Goal: Task Accomplishment & Management: Complete application form

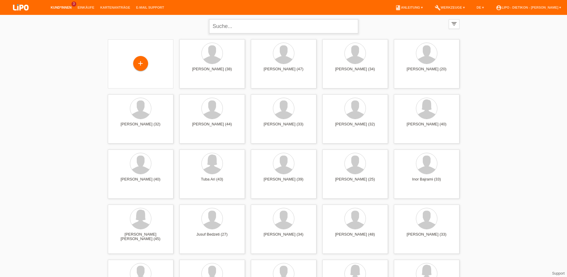
click at [267, 31] on input "text" at bounding box center [283, 26] width 149 height 14
type input "severin paul Biffige"
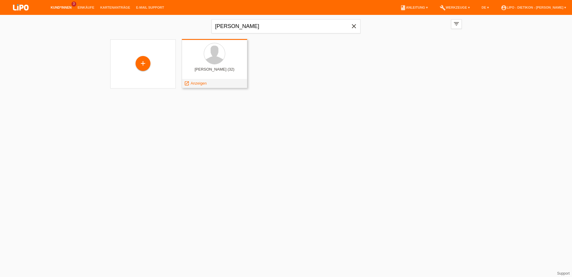
click at [223, 61] on div at bounding box center [215, 54] width 56 height 22
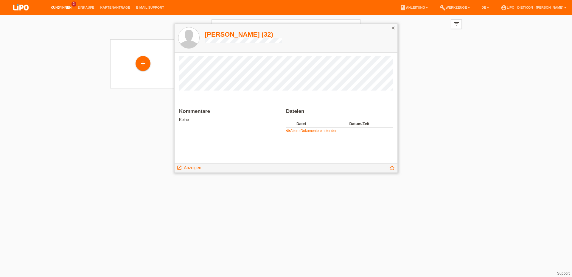
click at [393, 27] on icon "close" at bounding box center [393, 28] width 5 height 5
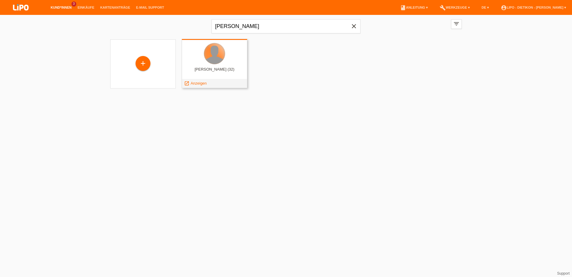
click at [207, 55] on div at bounding box center [214, 53] width 21 height 21
click at [184, 85] on div "launch Anzeigen" at bounding box center [195, 83] width 27 height 9
click at [189, 84] on icon "launch" at bounding box center [186, 83] width 5 height 5
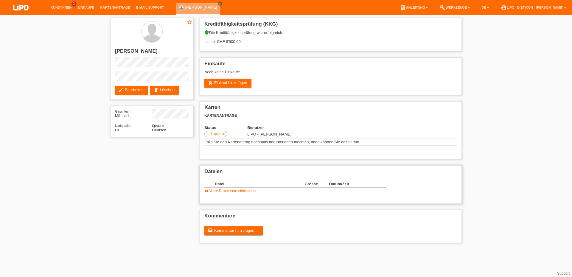
click at [233, 193] on link "visibility Ältere Dokumente einblenden" at bounding box center [229, 191] width 51 height 4
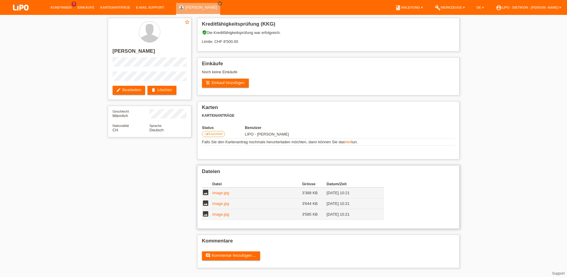
click at [219, 195] on link "image.jpg" at bounding box center [220, 193] width 17 height 4
click at [217, 206] on link "image.jpg" at bounding box center [220, 203] width 17 height 4
click at [218, 220] on td "image.jpg" at bounding box center [257, 214] width 90 height 11
click at [219, 217] on link "image.jpg" at bounding box center [220, 214] width 17 height 4
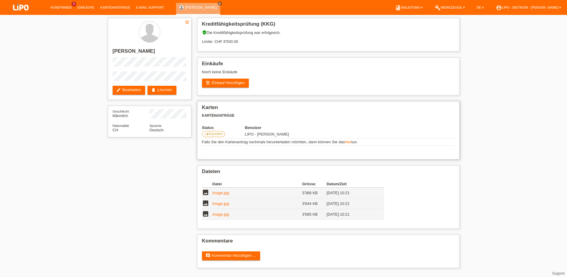
click at [348, 140] on td "Falls Sie den Kartenantrag nochmals herunterladen möchten, dann können Sie das …" at bounding box center [328, 142] width 253 height 7
click at [349, 142] on link "hier" at bounding box center [348, 142] width 7 height 4
click at [206, 133] on icon "east" at bounding box center [206, 134] width 5 height 5
click at [61, 9] on link "Kund*innen" at bounding box center [61, 8] width 27 height 4
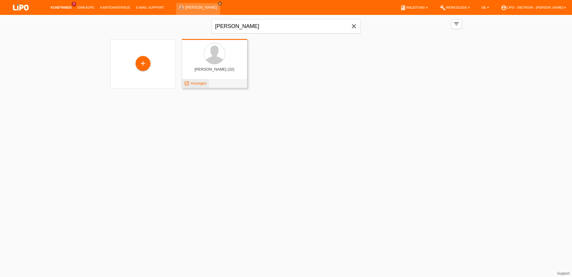
click at [188, 84] on icon "launch" at bounding box center [186, 83] width 5 height 5
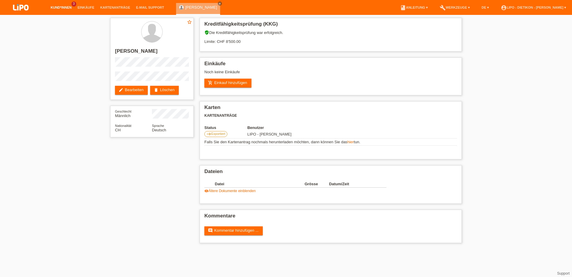
click at [56, 7] on link "Kund*innen" at bounding box center [61, 8] width 27 height 4
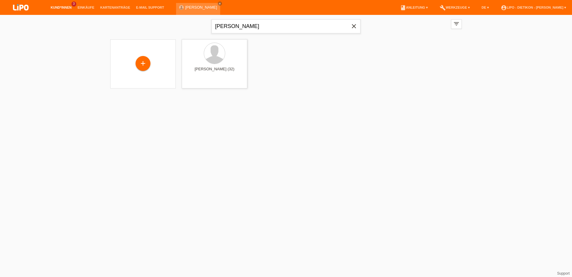
drag, startPoint x: 214, startPoint y: 4, endPoint x: 212, endPoint y: 27, distance: 23.1
click at [218, 3] on icon "close" at bounding box center [219, 3] width 3 height 3
click at [353, 27] on icon "close" at bounding box center [353, 26] width 7 height 7
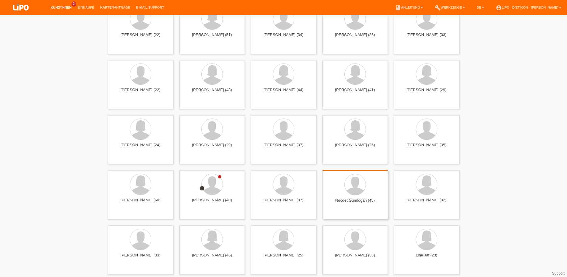
scroll to position [699, 0]
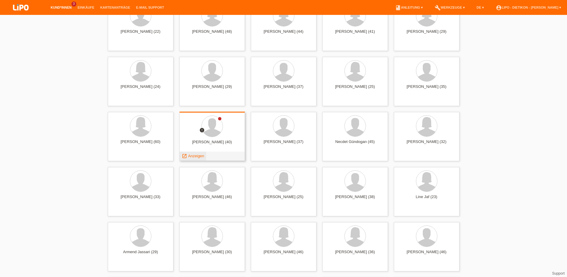
click at [187, 157] on link "launch Anzeigen" at bounding box center [193, 156] width 23 height 4
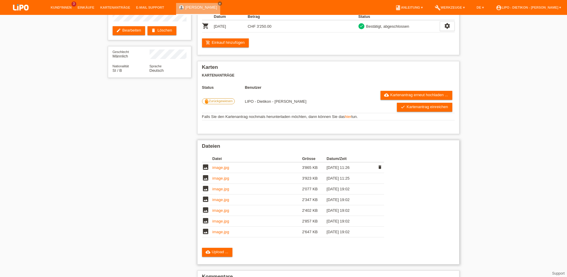
scroll to position [61, 0]
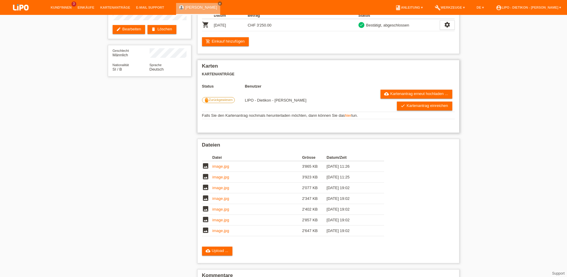
click at [349, 118] on link "hier" at bounding box center [348, 115] width 7 height 4
click at [222, 169] on link "image.jpg" at bounding box center [220, 166] width 17 height 4
click at [430, 109] on link "check Kartenantrag einreichen" at bounding box center [424, 106] width 55 height 9
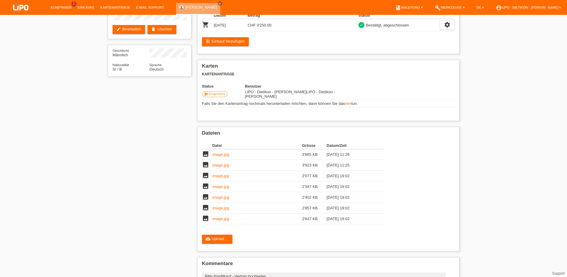
scroll to position [61, 0]
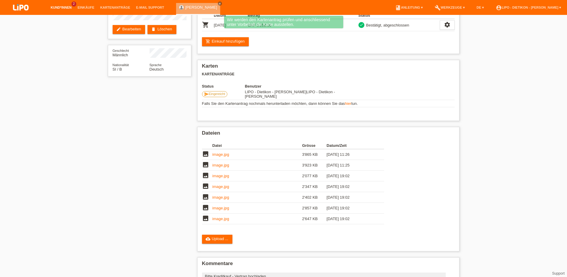
click at [62, 6] on link "Kund*innen" at bounding box center [61, 8] width 27 height 4
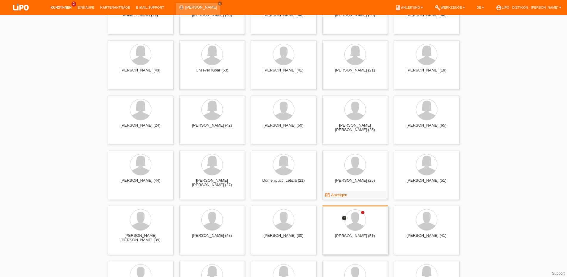
scroll to position [1003, 0]
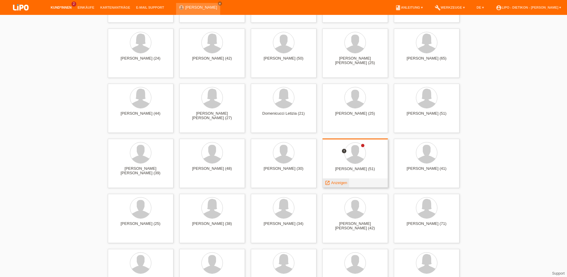
click at [333, 182] on span "Anzeigen" at bounding box center [339, 183] width 16 height 4
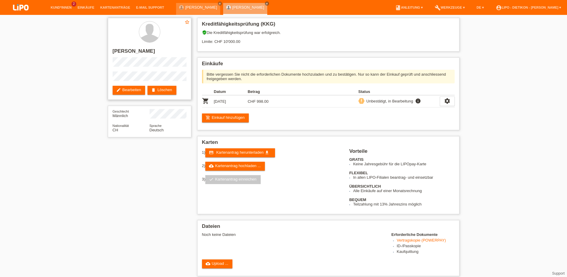
click at [131, 51] on h2 "[PERSON_NAME]" at bounding box center [150, 52] width 74 height 9
copy h2 "Thirumaran"
click at [448, 103] on icon "settings" at bounding box center [447, 101] width 7 height 7
click at [409, 131] on span "Vertrag herunterladen" at bounding box center [406, 130] width 39 height 7
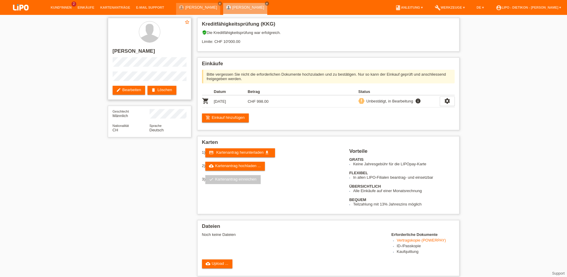
click at [156, 49] on h2 "[PERSON_NAME]" at bounding box center [150, 52] width 74 height 9
drag, startPoint x: 156, startPoint y: 49, endPoint x: 184, endPoint y: 46, distance: 28.0
copy h2 "Mahendran"
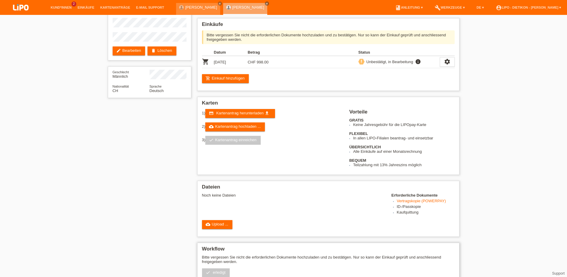
scroll to position [91, 0]
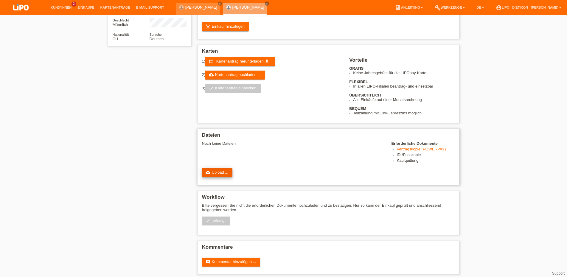
click at [216, 177] on link "cloud_upload Upload ..." at bounding box center [217, 172] width 31 height 9
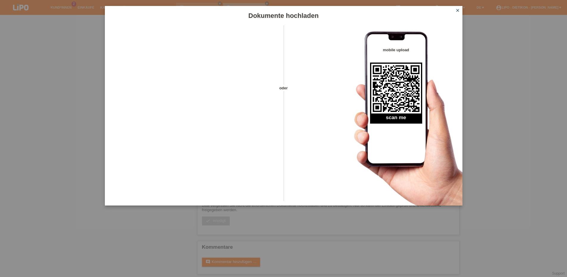
click at [460, 10] on icon "close" at bounding box center [457, 10] width 5 height 5
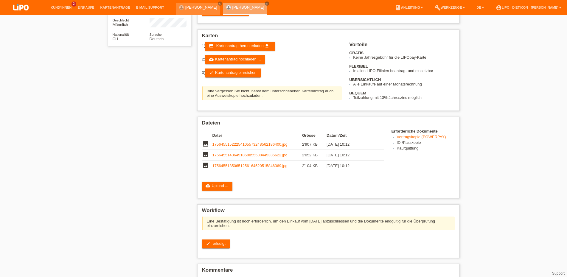
scroll to position [91, 0]
click at [61, 8] on link "Kund*innen" at bounding box center [61, 8] width 27 height 4
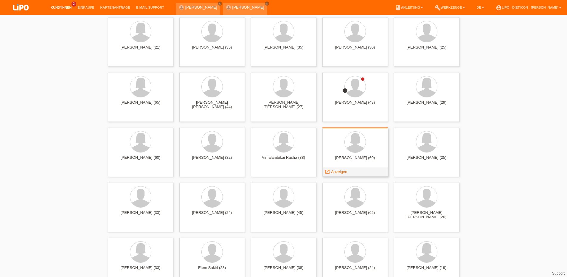
scroll to position [1459, 0]
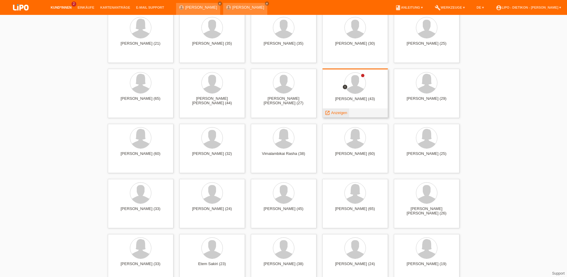
click at [337, 113] on span "Anzeigen" at bounding box center [339, 113] width 16 height 4
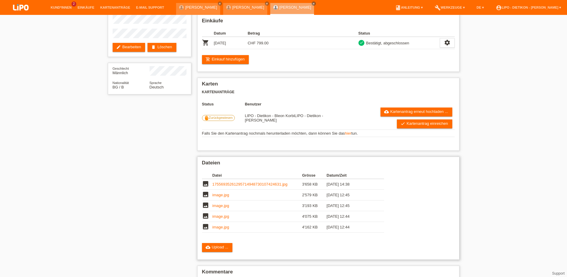
scroll to position [61, 0]
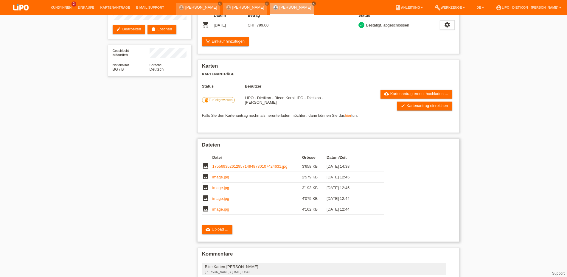
click at [226, 168] on link "17556935261295714948730107424631.jpg" at bounding box center [249, 166] width 75 height 4
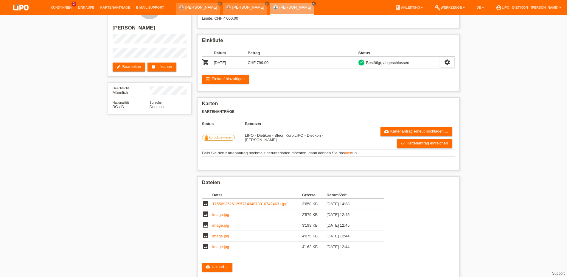
scroll to position [0, 0]
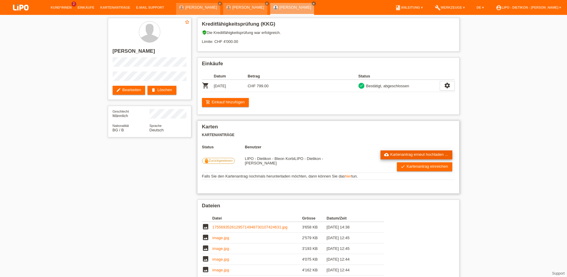
click at [436, 156] on link "cloud_upload Kartenantrag erneut hochladen ..." at bounding box center [417, 154] width 72 height 9
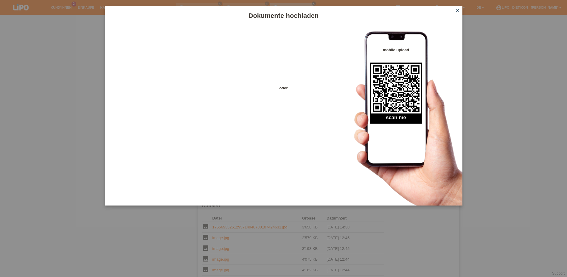
click at [459, 7] on div "Dokumente hochladen" at bounding box center [284, 15] width 358 height 19
click at [458, 10] on icon "close" at bounding box center [457, 10] width 5 height 5
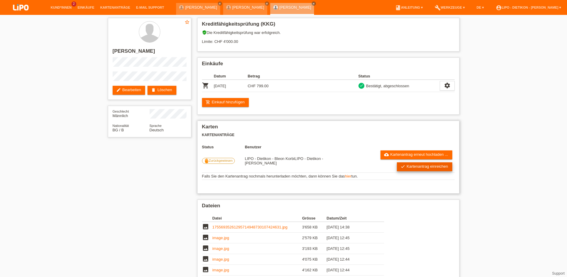
click at [421, 167] on link "check Kartenantrag einreichen" at bounding box center [424, 166] width 55 height 9
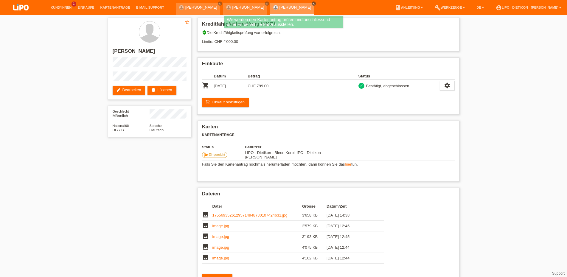
click at [312, 4] on icon "close" at bounding box center [313, 3] width 3 height 3
click at [266, 3] on icon "close" at bounding box center [267, 3] width 3 height 3
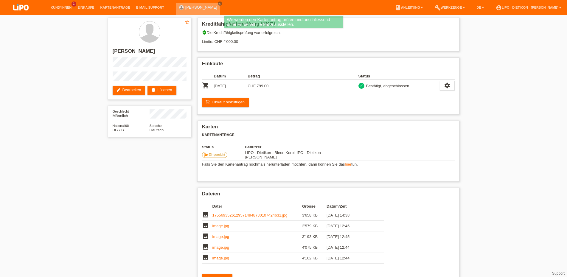
click at [218, 3] on icon "close" at bounding box center [219, 3] width 3 height 3
click at [61, 6] on link "Kund*innen" at bounding box center [61, 8] width 27 height 4
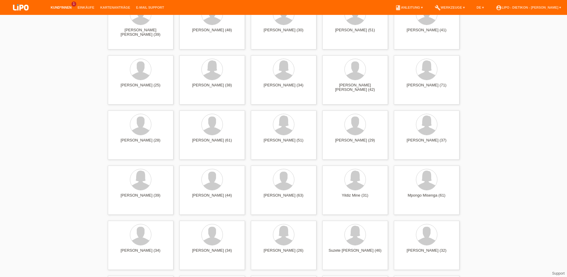
scroll to position [1155, 0]
